Goal: Use online tool/utility

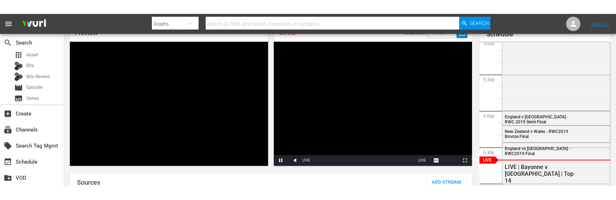
scroll to position [43, 0]
